Goal: Check status

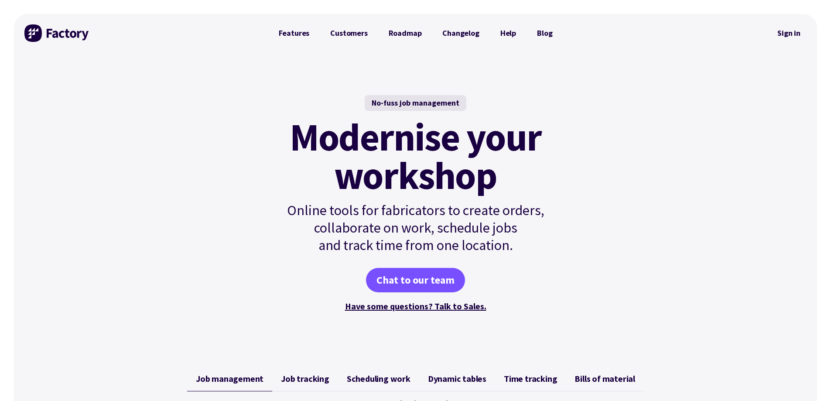
click at [787, 35] on link "Sign in" at bounding box center [788, 33] width 35 height 20
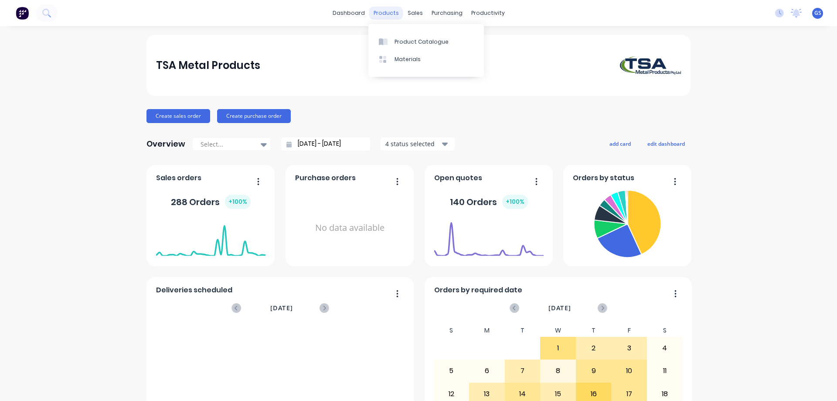
click at [387, 15] on div "products" at bounding box center [386, 13] width 34 height 13
click at [392, 40] on div at bounding box center [385, 42] width 13 height 8
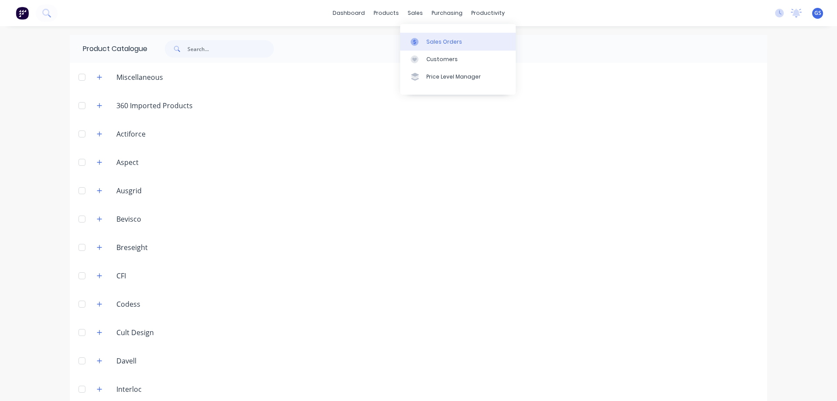
click at [429, 38] on div "Sales Orders" at bounding box center [444, 42] width 36 height 8
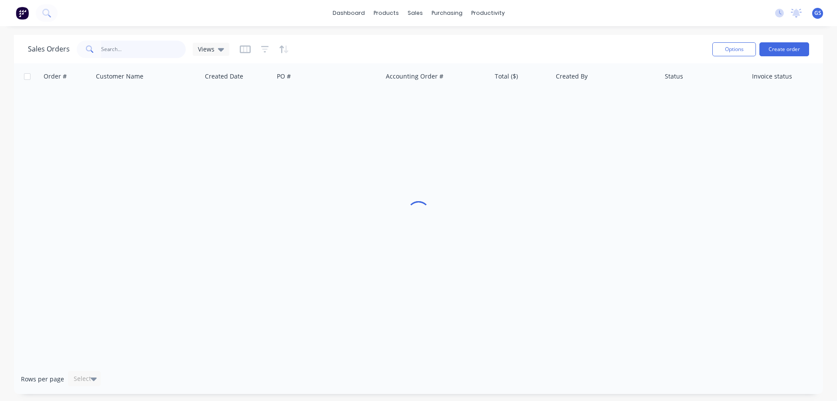
click at [110, 51] on input "text" at bounding box center [143, 49] width 85 height 17
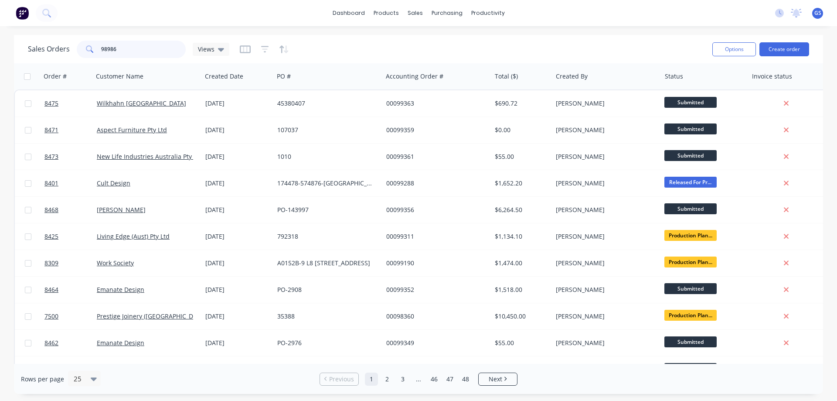
type input "98986"
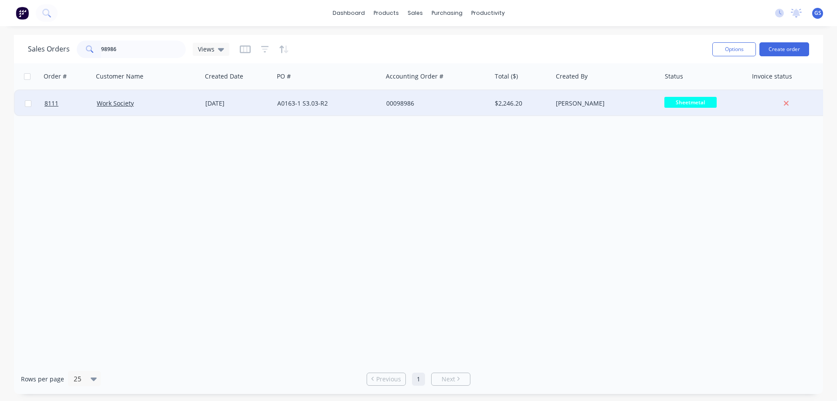
click at [159, 111] on div "Work Society" at bounding box center [147, 103] width 109 height 26
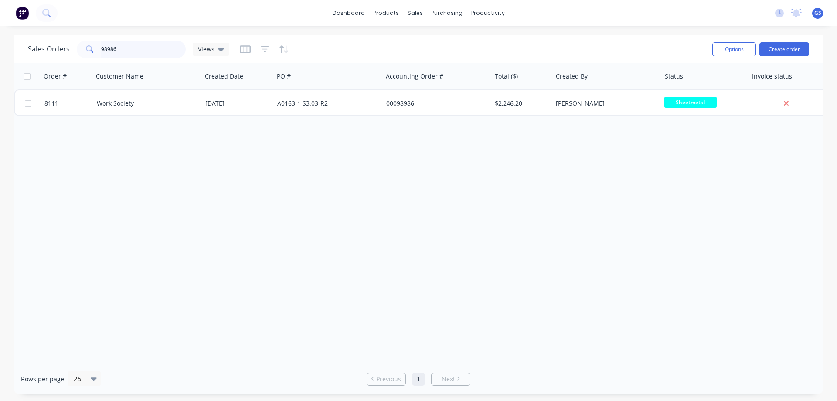
click at [119, 52] on input "98986" at bounding box center [143, 49] width 85 height 17
type input "*"
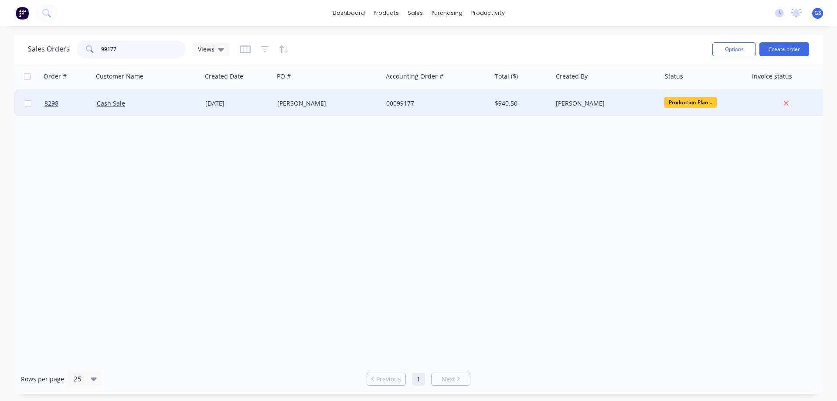
type input "99177"
click at [151, 111] on div "Cash Sale" at bounding box center [147, 103] width 109 height 26
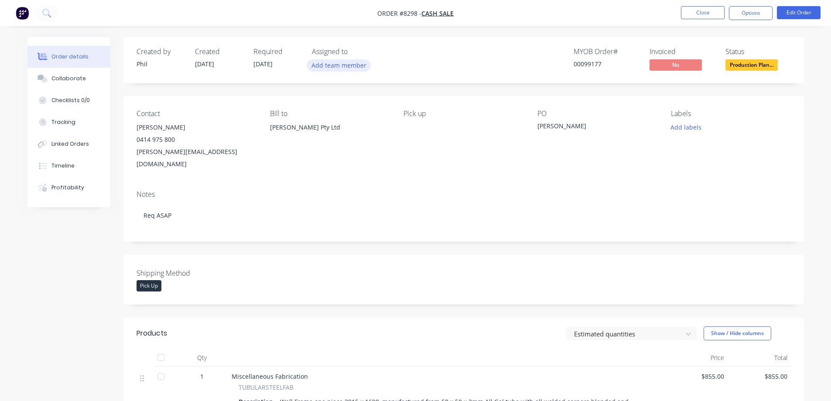
click at [320, 63] on button "Add team member" at bounding box center [338, 65] width 64 height 12
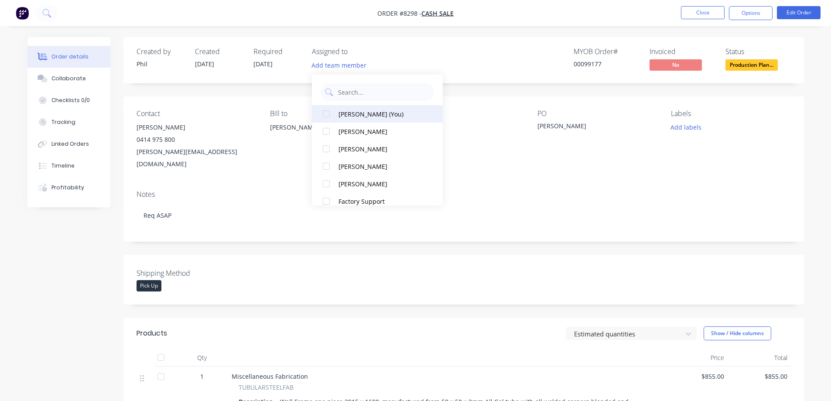
click at [328, 114] on div at bounding box center [325, 113] width 17 height 17
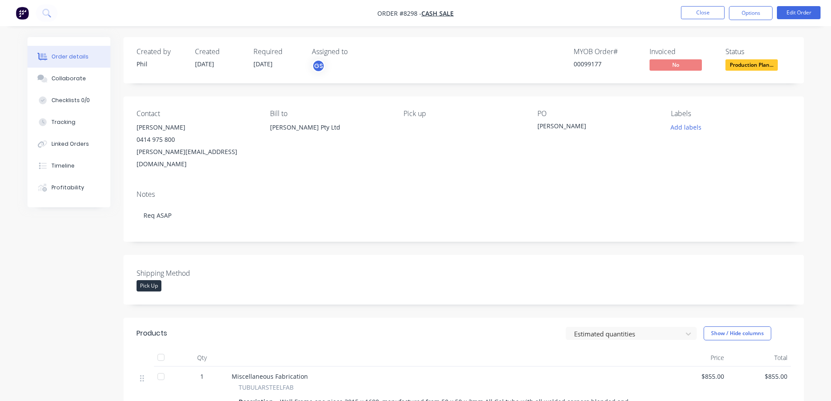
click at [490, 125] on div "Pick up" at bounding box center [462, 139] width 119 height 61
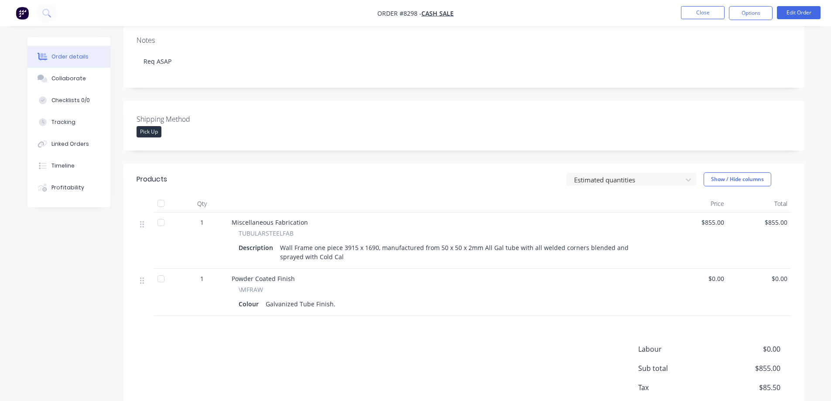
scroll to position [174, 0]
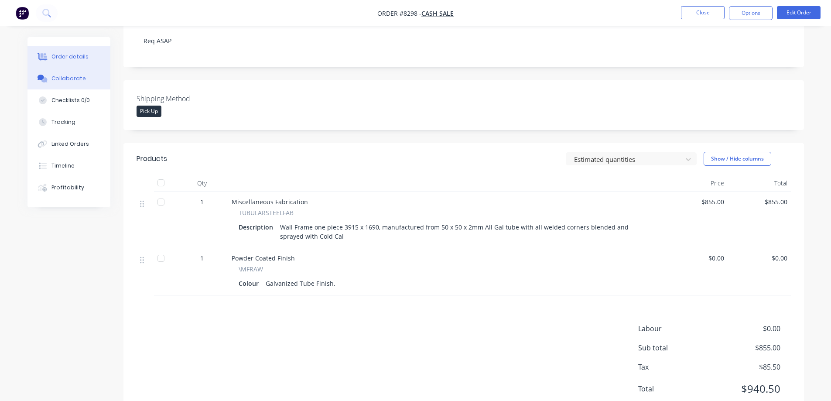
click at [69, 76] on div "Collaborate" at bounding box center [68, 79] width 34 height 8
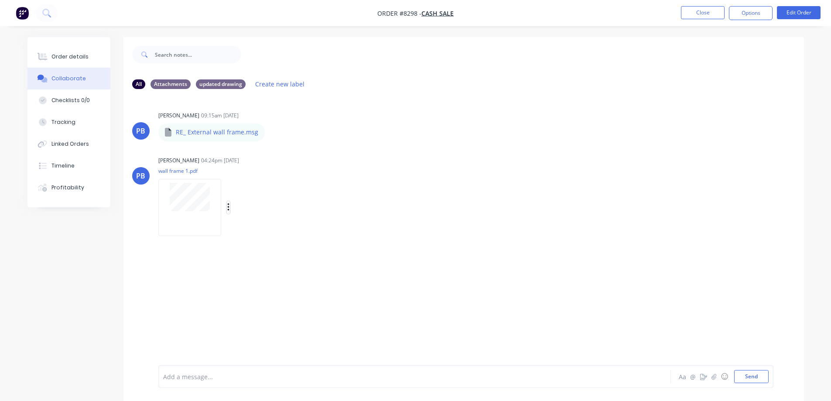
click at [227, 207] on button "button" at bounding box center [228, 207] width 3 height 13
click at [266, 233] on button "Download" at bounding box center [285, 231] width 98 height 20
click at [270, 132] on button "button" at bounding box center [271, 132] width 3 height 13
click at [310, 158] on button "Download" at bounding box center [329, 156] width 98 height 20
click at [64, 54] on div "Order details" at bounding box center [69, 57] width 37 height 8
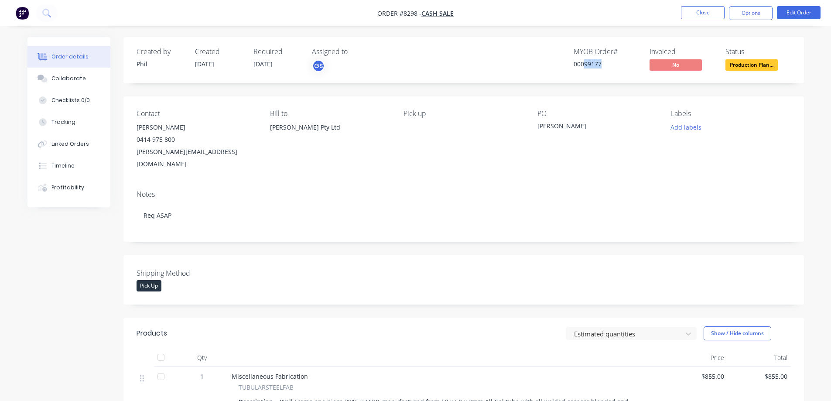
drag, startPoint x: 607, startPoint y: 63, endPoint x: 584, endPoint y: 74, distance: 25.7
click at [584, 74] on div "Created by [PERSON_NAME] Created [DATE] Required [DATE] Assigned to GS MYOB Ord…" at bounding box center [463, 60] width 680 height 46
copy div "99177"
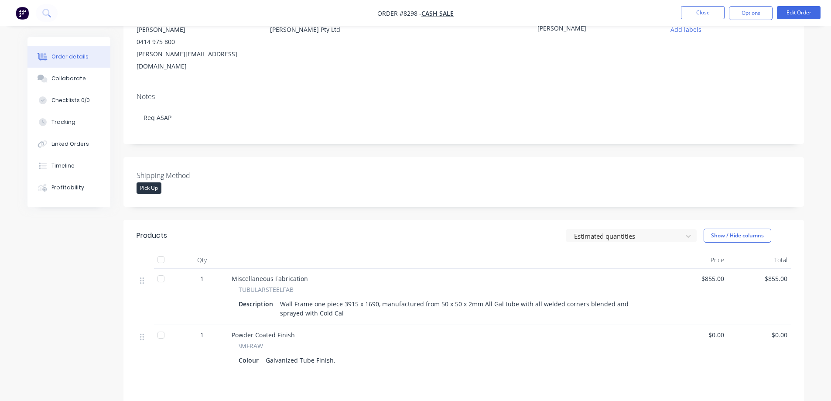
scroll to position [131, 0]
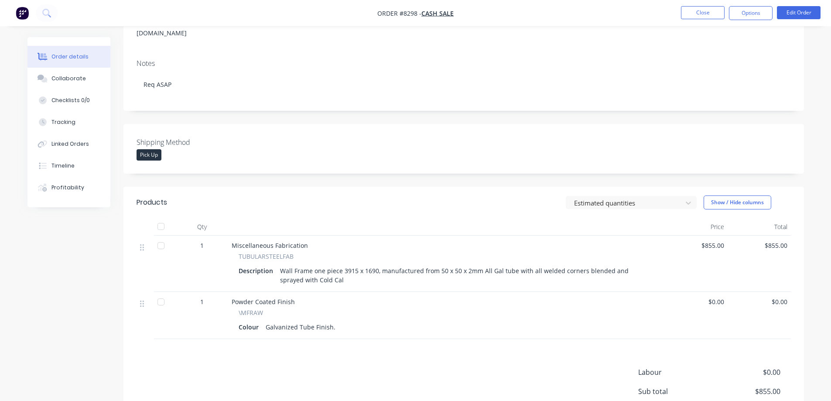
click at [75, 296] on div "Created by [PERSON_NAME] Created [DATE] Required [DATE] Assigned to GS MYOB Ord…" at bounding box center [415, 190] width 776 height 569
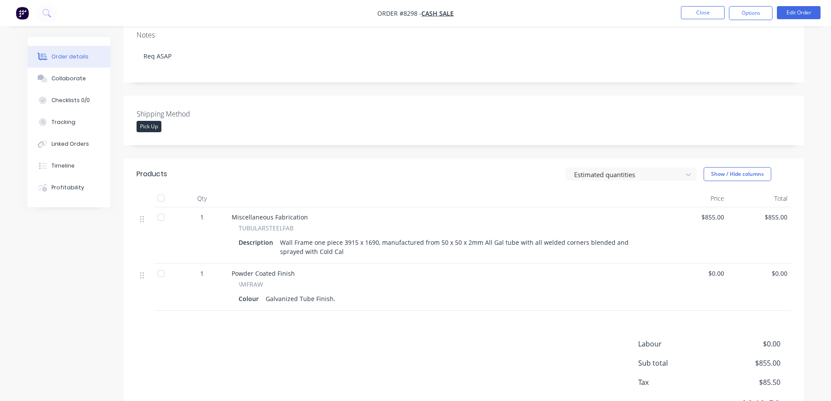
scroll to position [174, 0]
